Goal: Task Accomplishment & Management: Use online tool/utility

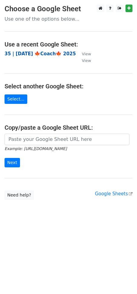
click at [40, 53] on strong "35 | [DATE] 🍁Coach🍁 2025" at bounding box center [40, 53] width 71 height 5
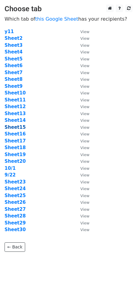
click at [18, 129] on strong "Sheet15" at bounding box center [15, 127] width 21 height 5
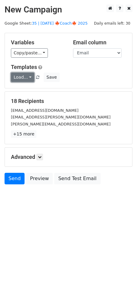
click at [22, 78] on link "Load..." at bounding box center [22, 77] width 23 height 9
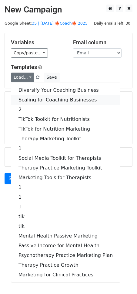
click at [32, 96] on link "Scaling for Coaching Businesses" at bounding box center [65, 100] width 109 height 10
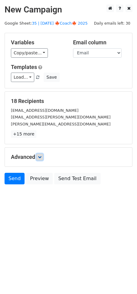
click at [42, 156] on icon at bounding box center [40, 157] width 4 height 4
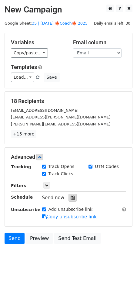
click at [69, 197] on div at bounding box center [73, 198] width 8 height 8
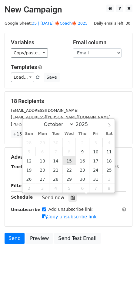
type input "2025-10-15 12:00"
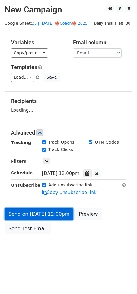
click at [52, 217] on link "Send on Oct 15 at 12:00pm" at bounding box center [39, 214] width 69 height 12
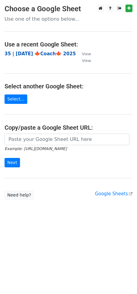
click at [49, 56] on strong "35 | [DATE] 🍁Coach🍁 2025" at bounding box center [40, 53] width 71 height 5
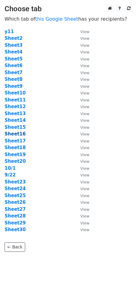
click at [16, 133] on strong "Sheet16" at bounding box center [15, 133] width 21 height 5
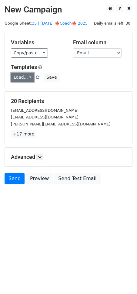
click at [19, 76] on link "Load..." at bounding box center [22, 77] width 23 height 9
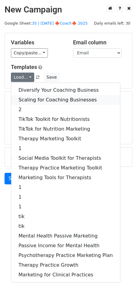
click at [40, 101] on link "Scaling for Coaching Businesses" at bounding box center [65, 100] width 109 height 10
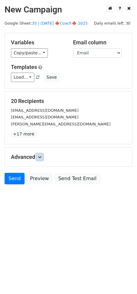
click at [42, 157] on icon at bounding box center [40, 157] width 4 height 4
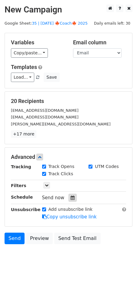
click at [71, 197] on icon at bounding box center [73, 198] width 4 height 4
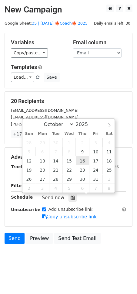
type input "2025-10-16 12:00"
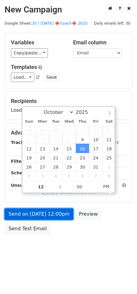
click at [61, 208] on link "Send on Oct 16 at 12:00pm" at bounding box center [39, 214] width 69 height 12
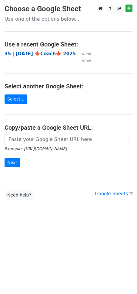
click at [40, 54] on strong "35 | [DATE] 🍁Coach🍁 2025" at bounding box center [40, 53] width 71 height 5
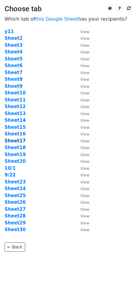
click at [18, 142] on strong "Sheet17" at bounding box center [15, 140] width 21 height 5
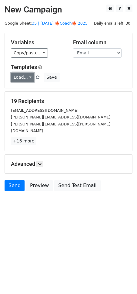
click at [22, 78] on link "Load..." at bounding box center [22, 77] width 23 height 9
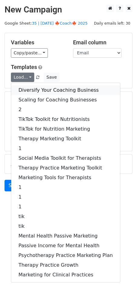
click at [39, 91] on link "Diversify Your Coaching Business" at bounding box center [65, 90] width 109 height 10
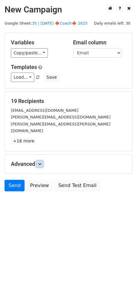
click at [41, 162] on icon at bounding box center [40, 164] width 4 height 4
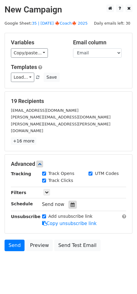
click at [71, 203] on icon at bounding box center [73, 205] width 4 height 4
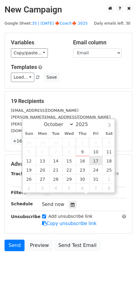
type input "2025-10-17 12:00"
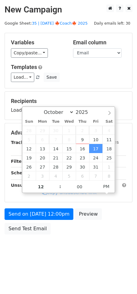
click at [46, 220] on div "Send on Oct 17 at 12:00pm Preview Send Test Email" at bounding box center [68, 222] width 137 height 29
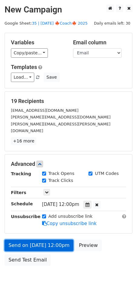
click at [46, 216] on form "Variables Copy/paste... {{Name}} {{Email}} Email column Name Email Templates Lo…" at bounding box center [69, 151] width 128 height 236
click at [32, 240] on link "Send on Oct 17 at 12:00pm" at bounding box center [39, 246] width 69 height 12
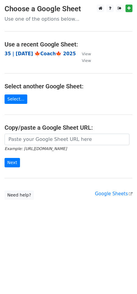
click at [60, 55] on strong "35 | [DATE] 🍁Coach🍁 2025" at bounding box center [40, 53] width 71 height 5
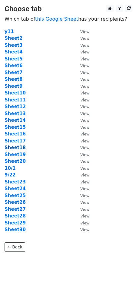
click at [18, 148] on strong "Sheet18" at bounding box center [15, 147] width 21 height 5
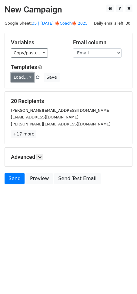
click at [22, 78] on link "Load..." at bounding box center [22, 77] width 23 height 9
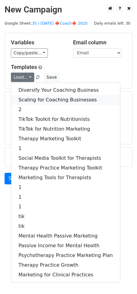
click at [46, 99] on link "Scaling for Coaching Businesses" at bounding box center [65, 100] width 109 height 10
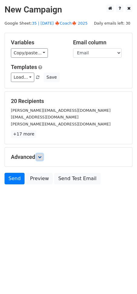
click at [39, 157] on icon at bounding box center [40, 157] width 4 height 4
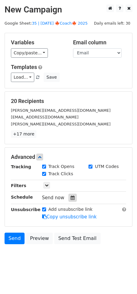
click at [71, 197] on icon at bounding box center [73, 198] width 4 height 4
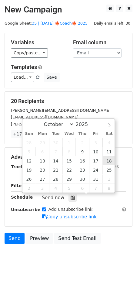
type input "2025-10-18 12:00"
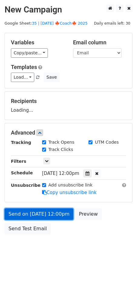
click at [58, 211] on link "Send on Oct 18 at 12:00pm" at bounding box center [39, 214] width 69 height 12
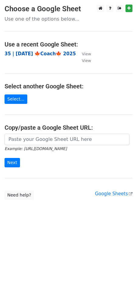
click at [43, 55] on strong "35 | [DATE] 🍁Coach🍁 2025" at bounding box center [40, 53] width 71 height 5
click at [39, 52] on strong "35 | [DATE] 🍁Coach🍁 2025" at bounding box center [40, 53] width 71 height 5
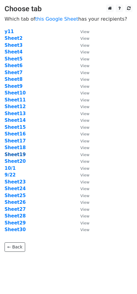
click at [19, 154] on strong "Sheet19" at bounding box center [15, 154] width 21 height 5
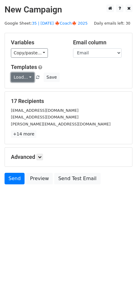
click at [26, 77] on link "Load..." at bounding box center [22, 77] width 23 height 9
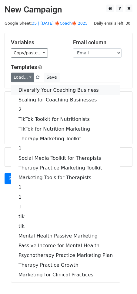
click at [45, 89] on link "Diversify Your Coaching Business" at bounding box center [65, 90] width 109 height 10
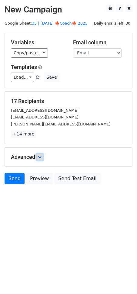
click at [41, 156] on icon at bounding box center [40, 157] width 4 height 4
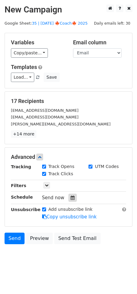
click at [71, 196] on icon at bounding box center [73, 198] width 4 height 4
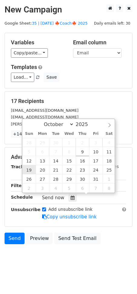
type input "2025-10-19 12:00"
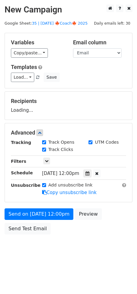
click at [36, 205] on form "Variables Copy/paste... {{Name}} {{Email}} Email column Name Email Templates Lo…" at bounding box center [69, 135] width 128 height 205
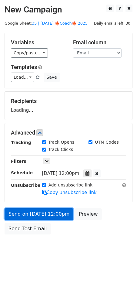
click at [34, 213] on link "Send on Oct 19 at 12:00pm" at bounding box center [39, 214] width 69 height 12
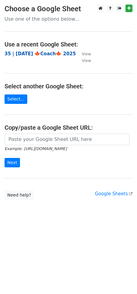
click at [42, 55] on strong "35 | [DATE] 🍁Coach🍁 2025" at bounding box center [40, 53] width 71 height 5
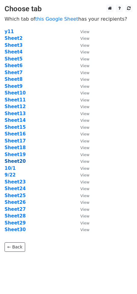
click at [19, 160] on strong "Sheet20" at bounding box center [15, 161] width 21 height 5
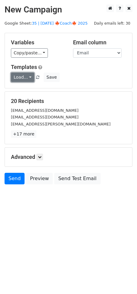
click at [19, 78] on link "Load..." at bounding box center [22, 77] width 23 height 9
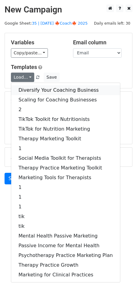
click at [34, 88] on link "Diversify Your Coaching Business" at bounding box center [65, 90] width 109 height 10
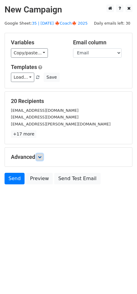
click at [41, 156] on icon at bounding box center [40, 157] width 4 height 4
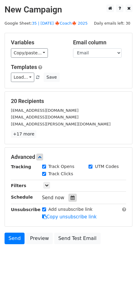
click at [71, 196] on icon at bounding box center [73, 198] width 4 height 4
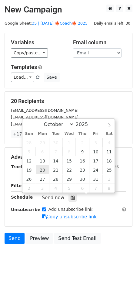
type input "[DATE] 12:00"
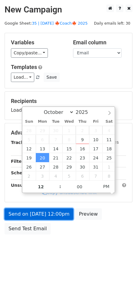
click at [46, 214] on link "Send on [DATE] 12:00pm" at bounding box center [39, 214] width 69 height 12
